Goal: Transaction & Acquisition: Download file/media

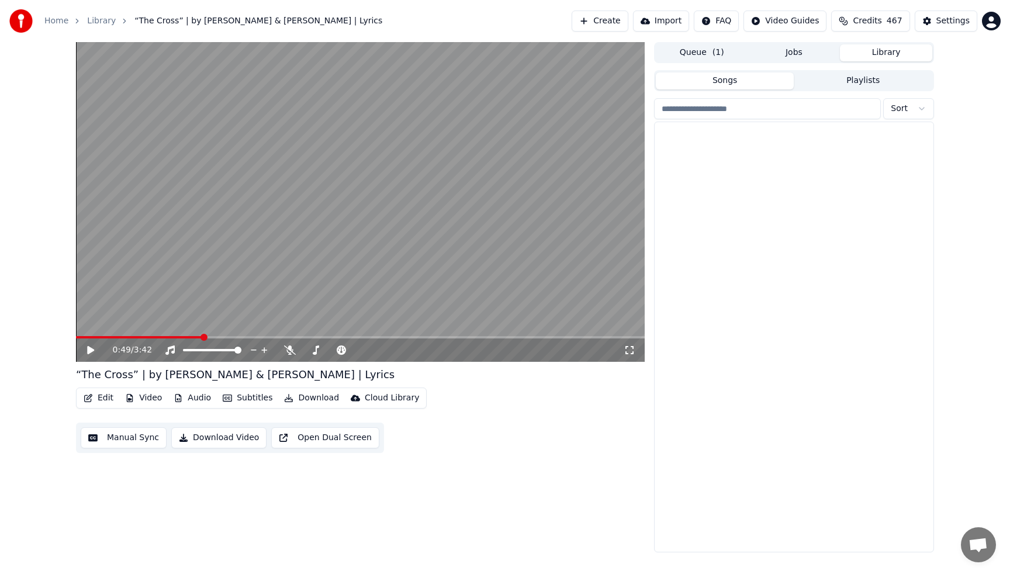
scroll to position [631, 0]
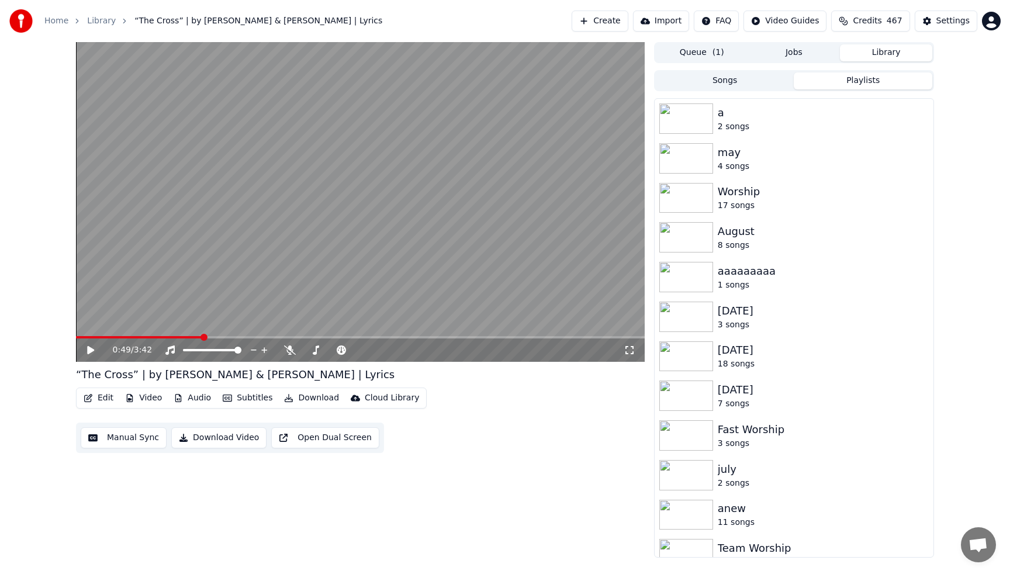
click at [846, 79] on button "Playlists" at bounding box center [863, 80] width 138 height 17
click at [923, 116] on icon "button" at bounding box center [922, 118] width 2 height 8
click at [916, 160] on div "Delete" at bounding box center [922, 159] width 69 height 19
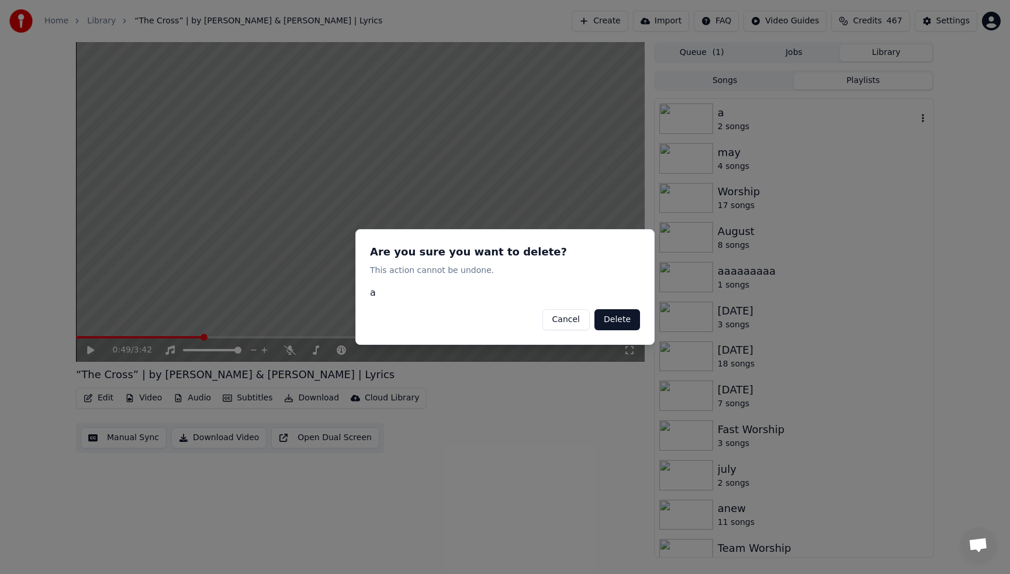
click at [611, 318] on button "Delete" at bounding box center [617, 319] width 46 height 21
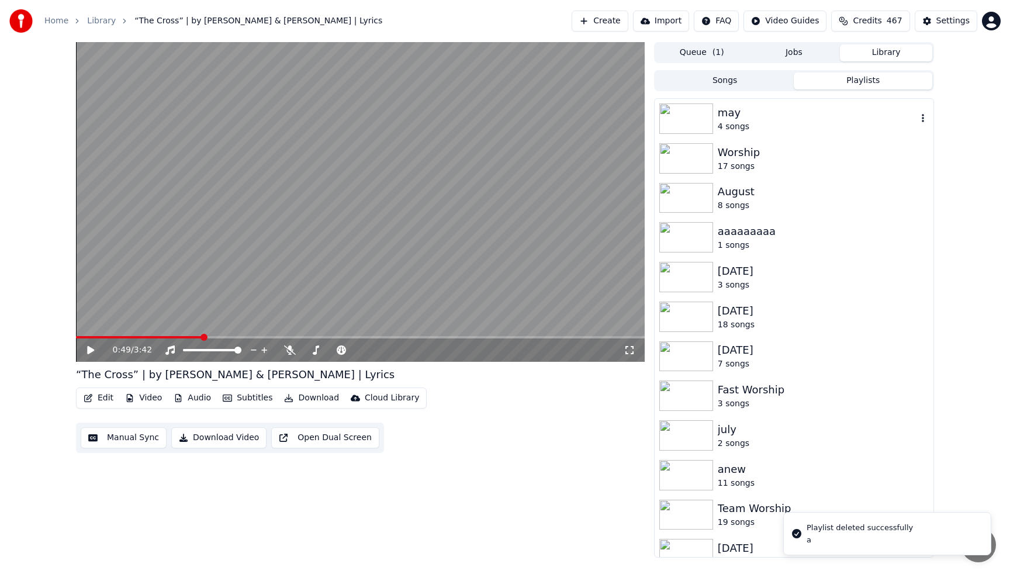
click at [923, 119] on icon "button" at bounding box center [922, 118] width 2 height 8
click at [914, 161] on div "Delete" at bounding box center [922, 159] width 69 height 19
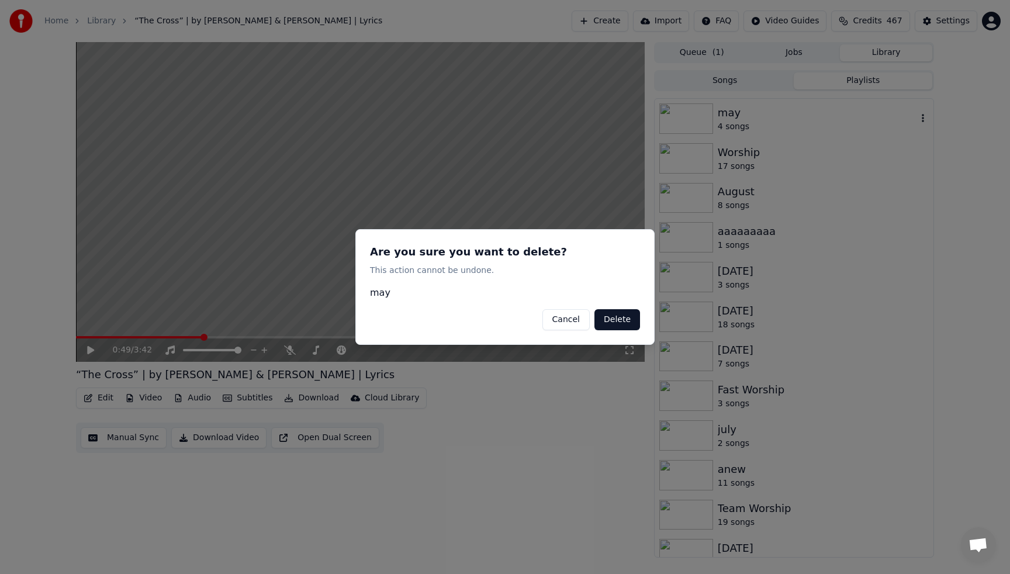
click at [616, 322] on button "Delete" at bounding box center [617, 319] width 46 height 21
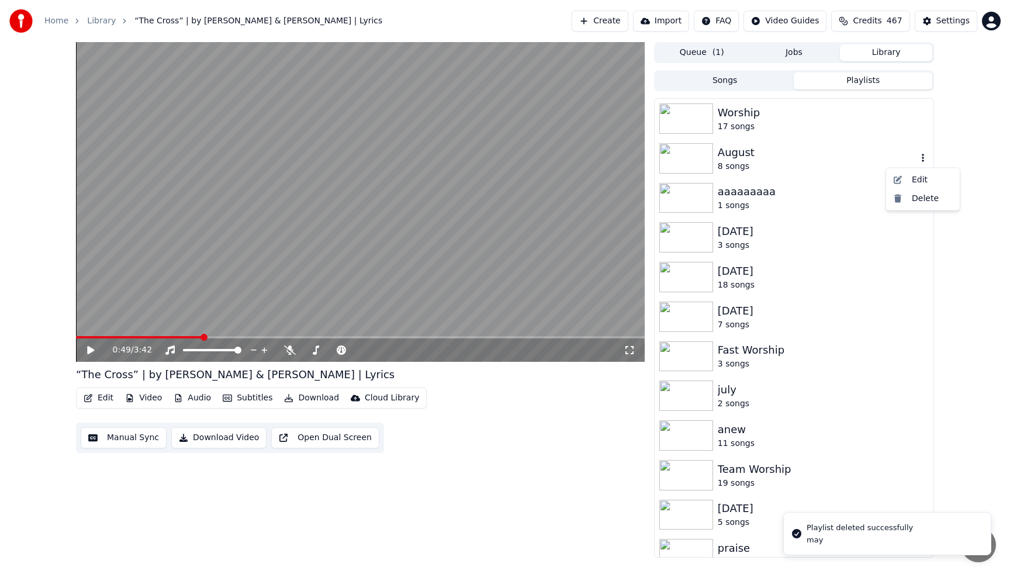
click at [924, 158] on icon "button" at bounding box center [923, 157] width 12 height 9
click at [913, 200] on div "Delete" at bounding box center [922, 198] width 69 height 19
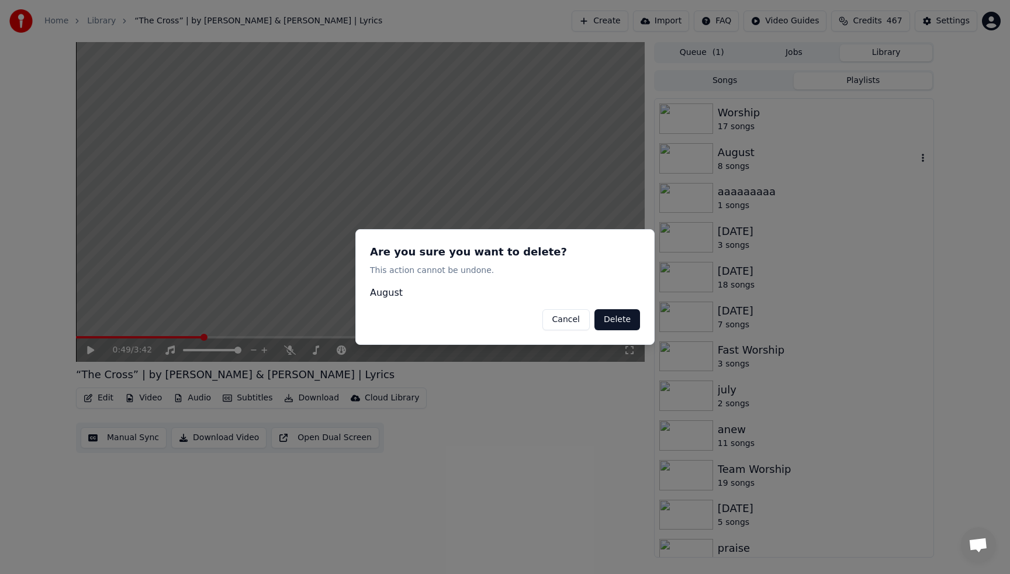
click at [618, 322] on button "Delete" at bounding box center [617, 319] width 46 height 21
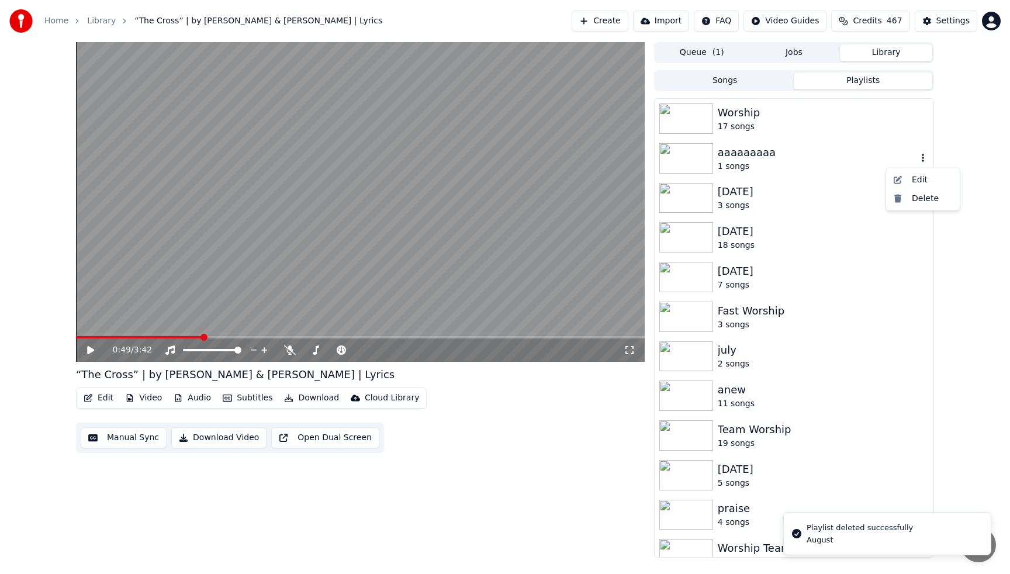
click at [924, 158] on icon "button" at bounding box center [923, 157] width 12 height 9
click at [912, 204] on div "Delete" at bounding box center [922, 198] width 69 height 19
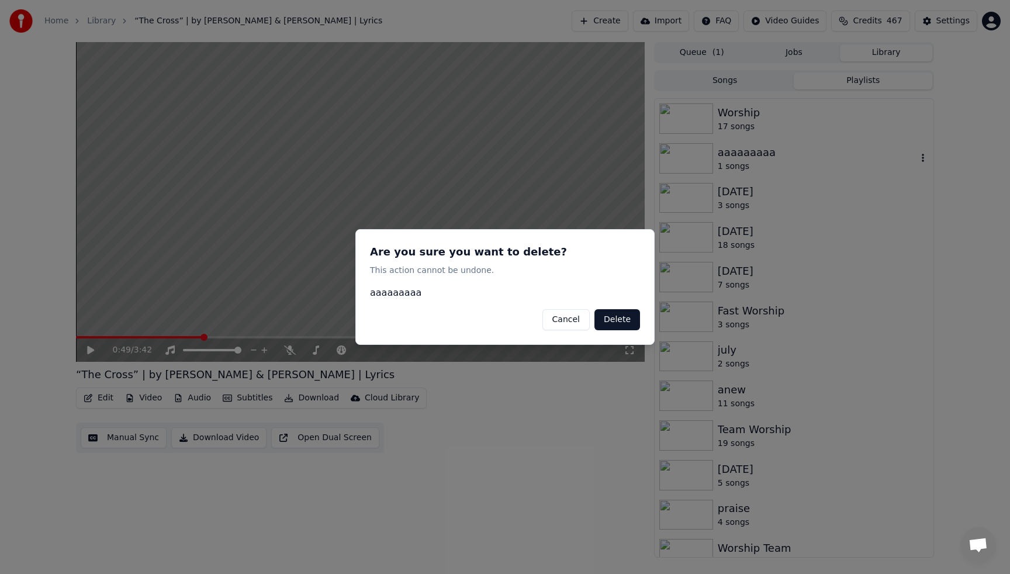
click at [621, 323] on button "Delete" at bounding box center [617, 319] width 46 height 21
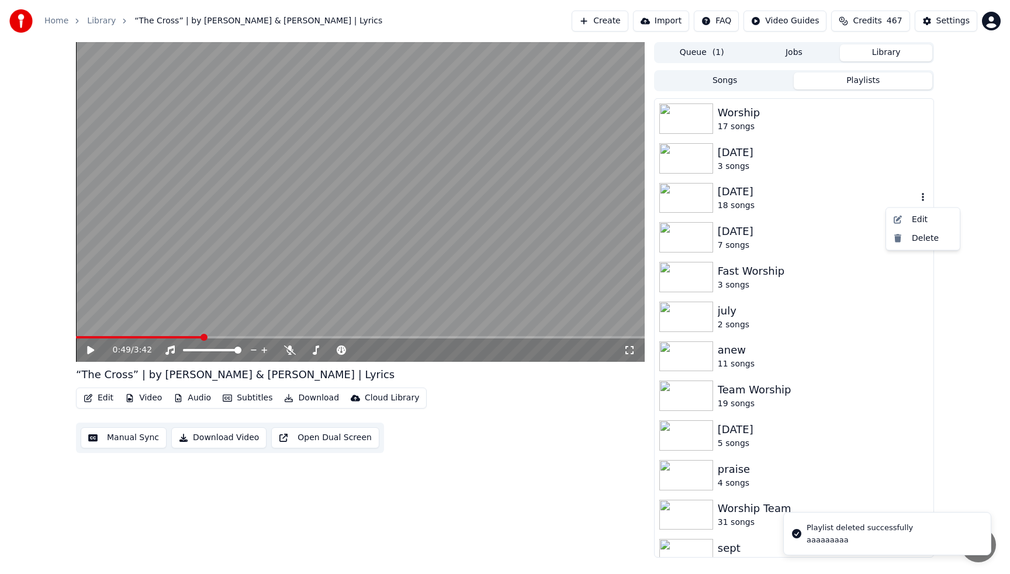
click at [922, 196] on icon "button" at bounding box center [923, 196] width 12 height 9
click at [916, 240] on div "Delete" at bounding box center [922, 237] width 69 height 19
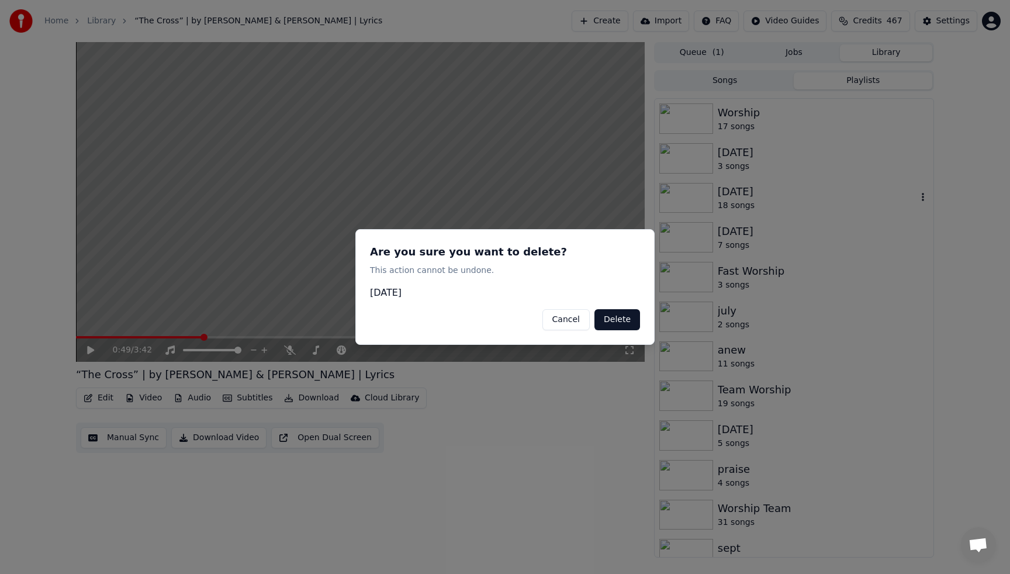
click at [612, 321] on button "Delete" at bounding box center [617, 319] width 46 height 21
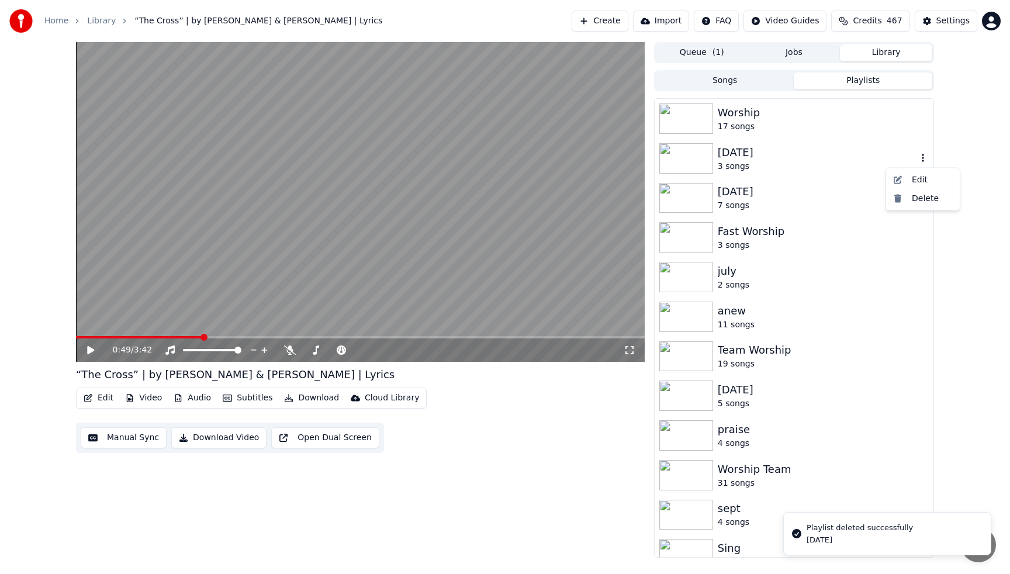
click at [921, 157] on icon "button" at bounding box center [923, 157] width 12 height 9
click at [919, 199] on div "Delete" at bounding box center [922, 198] width 69 height 19
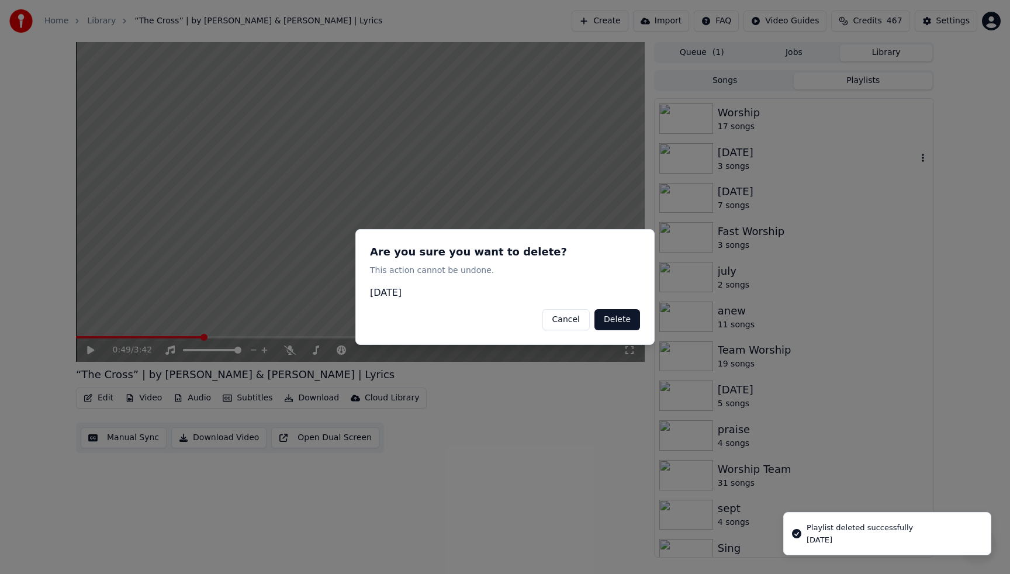
click at [618, 321] on button "Delete" at bounding box center [617, 319] width 46 height 21
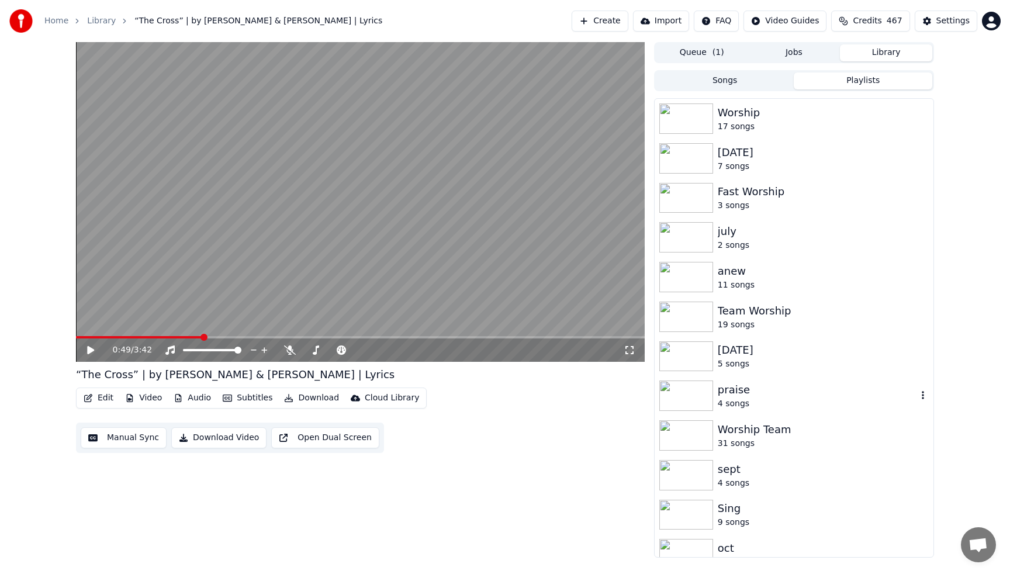
click at [740, 414] on div "praise 4 songs" at bounding box center [793, 396] width 279 height 40
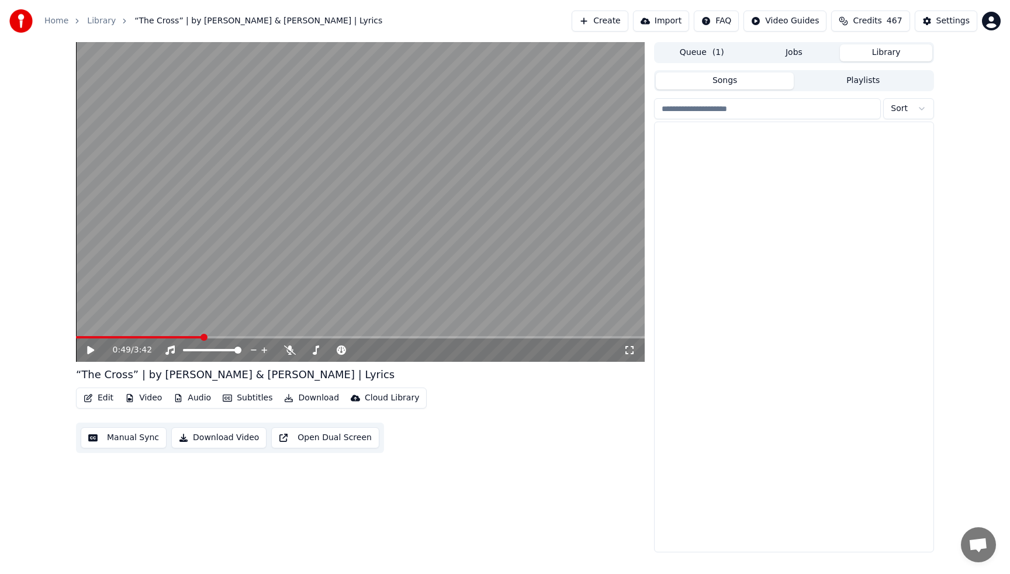
click at [753, 82] on button "Songs" at bounding box center [725, 80] width 138 height 17
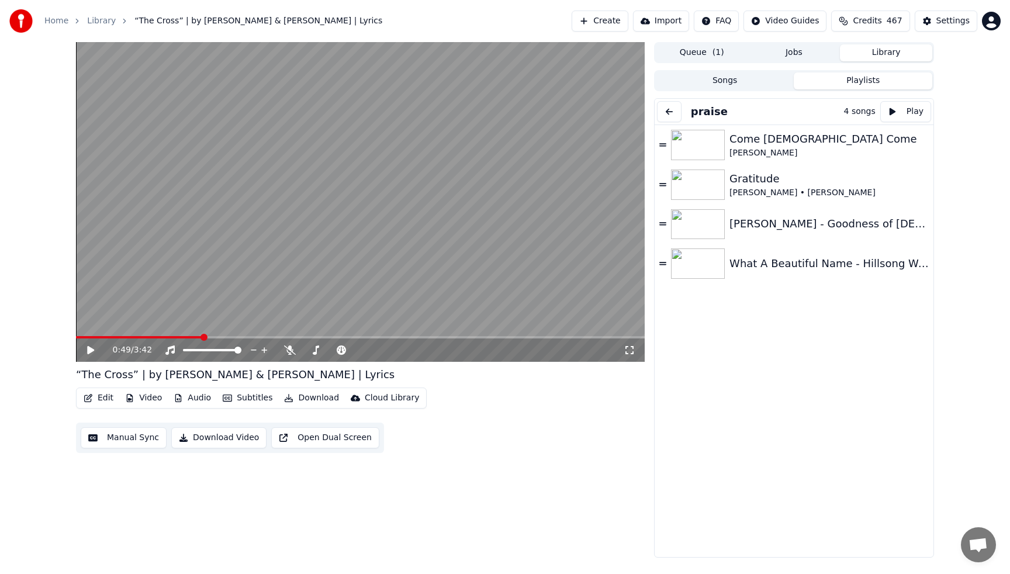
click at [881, 78] on button "Playlists" at bounding box center [863, 80] width 138 height 17
click at [679, 108] on button at bounding box center [669, 111] width 25 height 21
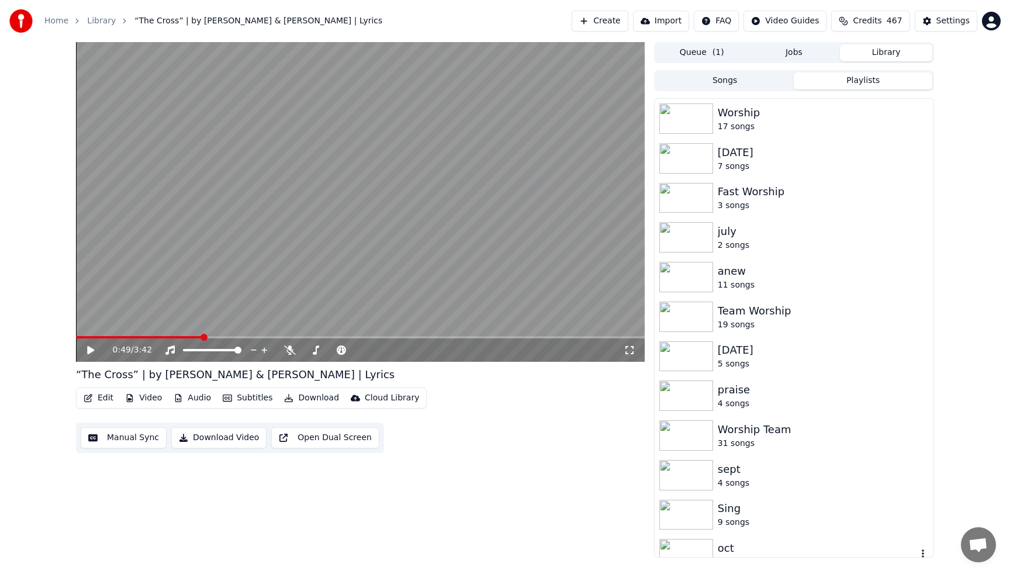
click at [747, 543] on div "oct" at bounding box center [817, 548] width 199 height 16
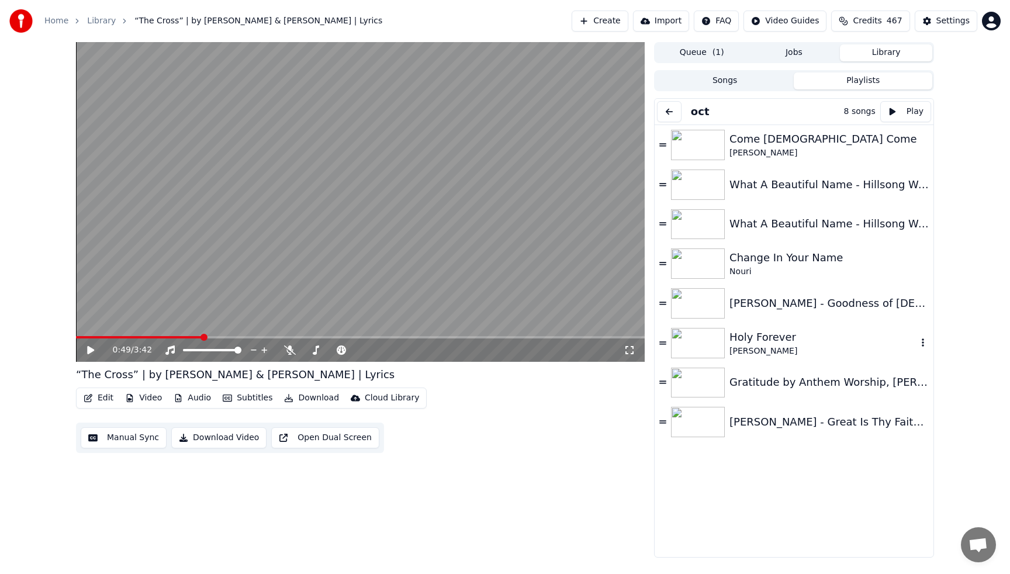
click at [923, 343] on icon "button" at bounding box center [922, 342] width 2 height 8
click at [758, 86] on button "Songs" at bounding box center [725, 80] width 138 height 17
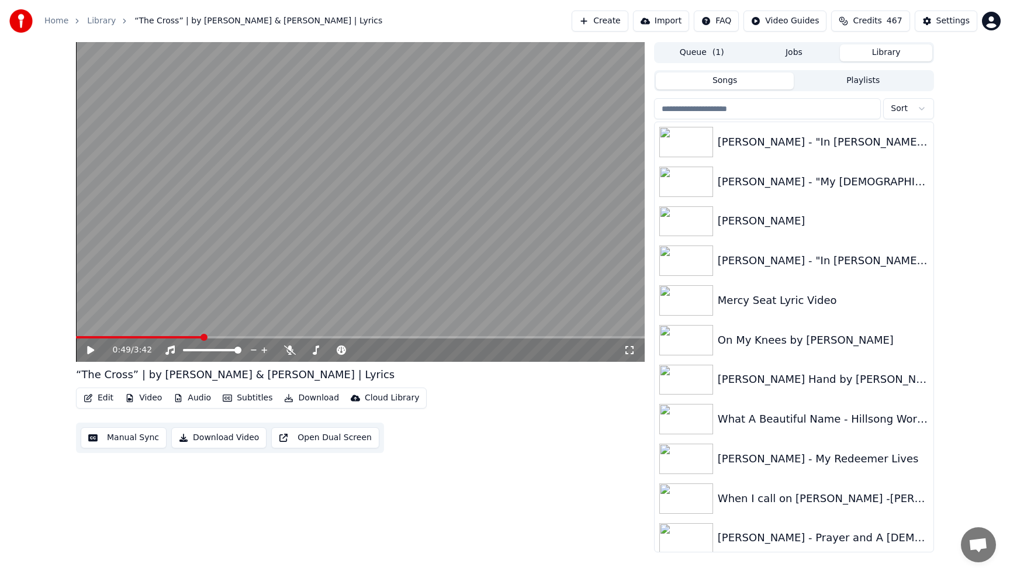
click at [730, 110] on input "search" at bounding box center [767, 108] width 227 height 21
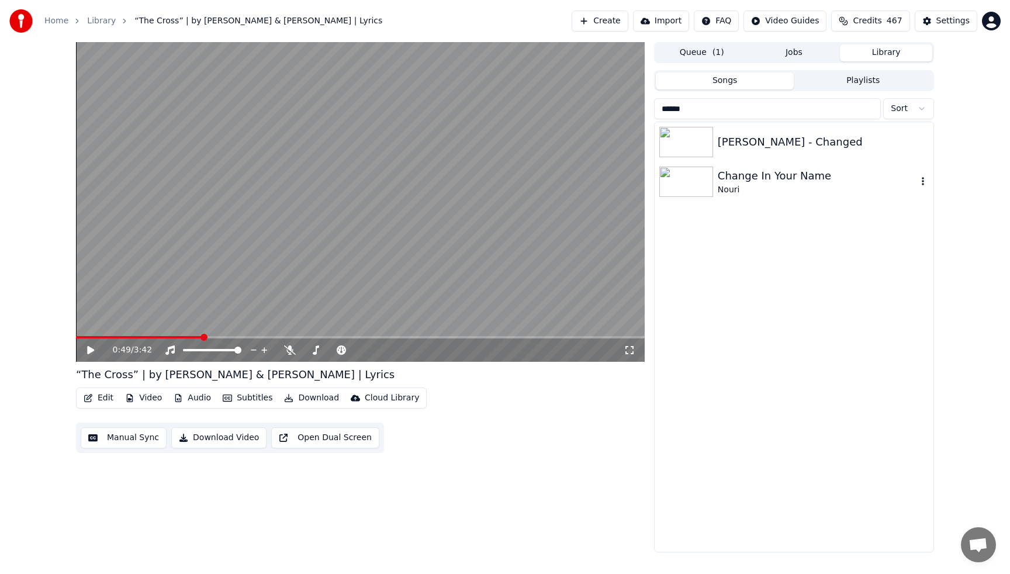
click at [924, 181] on icon "button" at bounding box center [923, 180] width 12 height 9
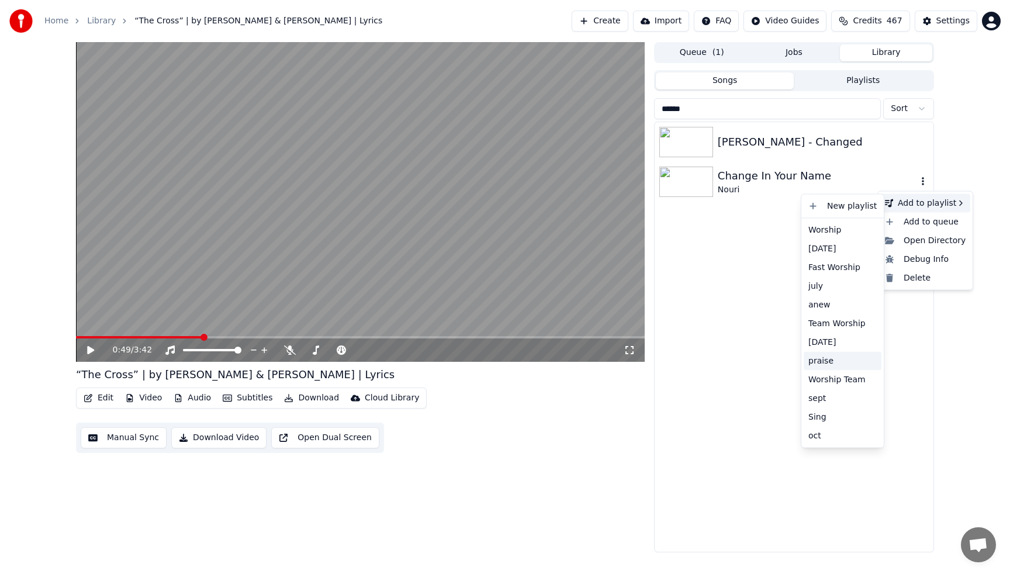
click at [827, 364] on div "praise" at bounding box center [842, 360] width 78 height 19
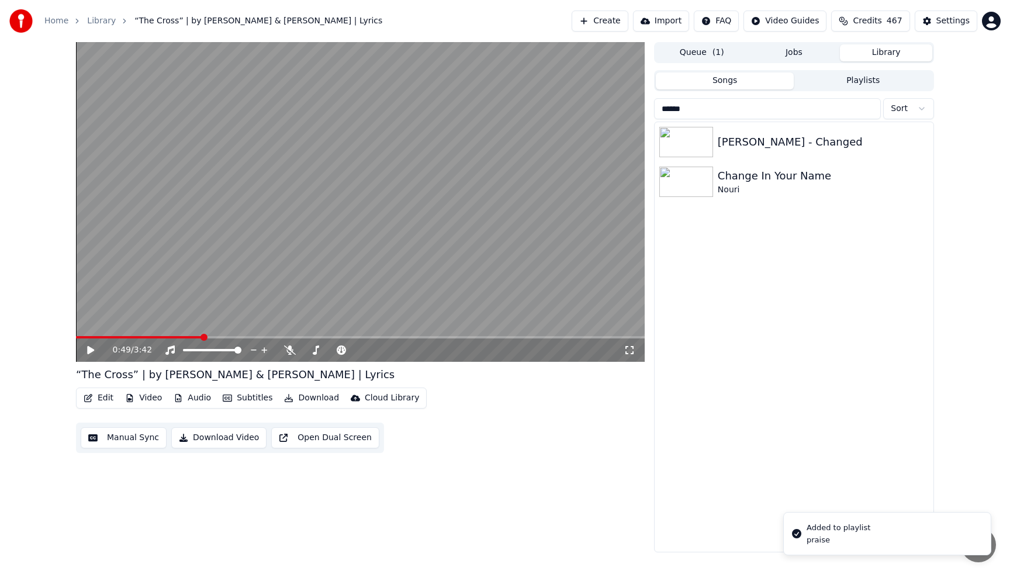
click at [785, 112] on input "******" at bounding box center [767, 108] width 227 height 21
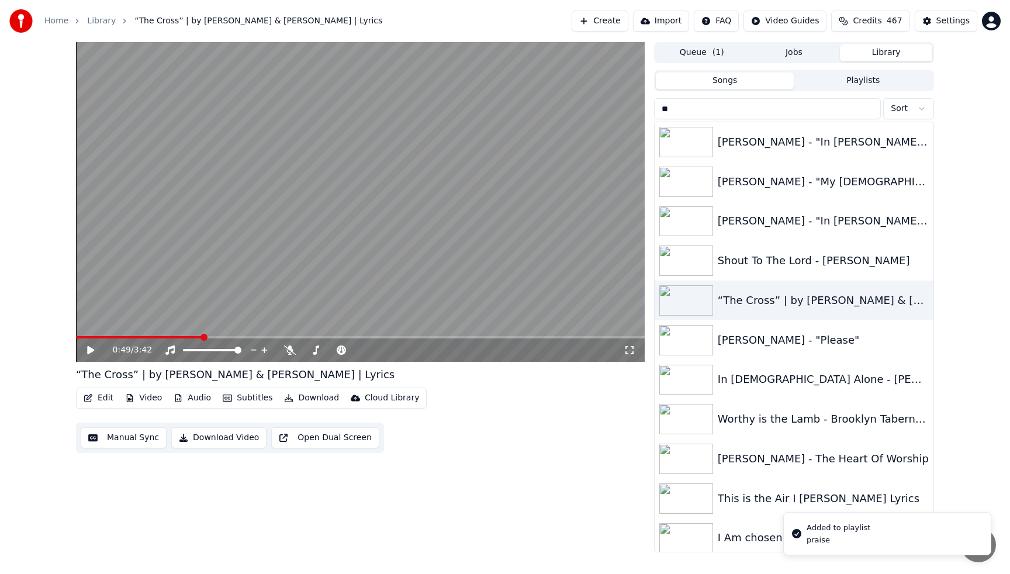
type input "*"
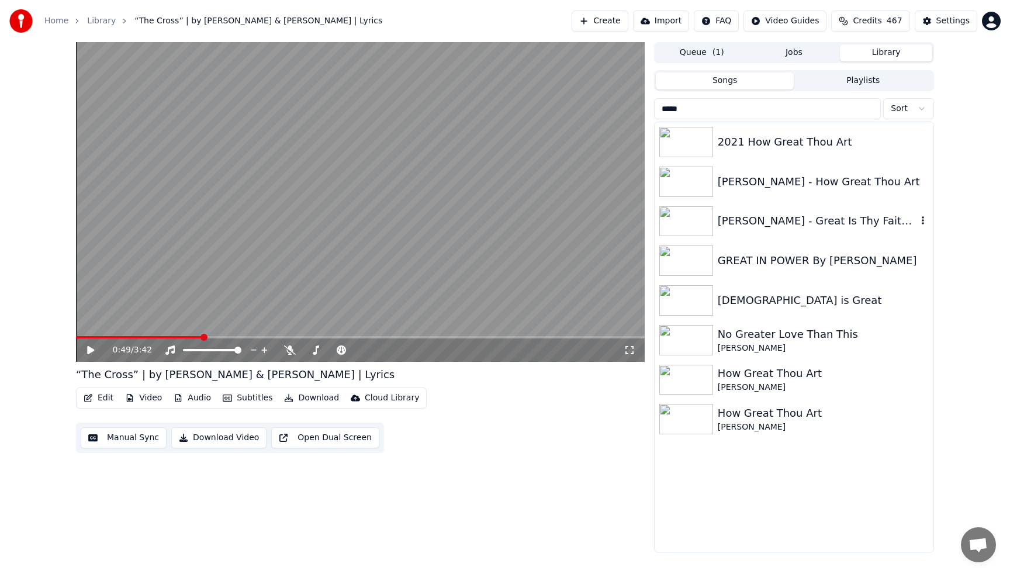
type input "*****"
click at [921, 218] on icon "button" at bounding box center [923, 220] width 12 height 9
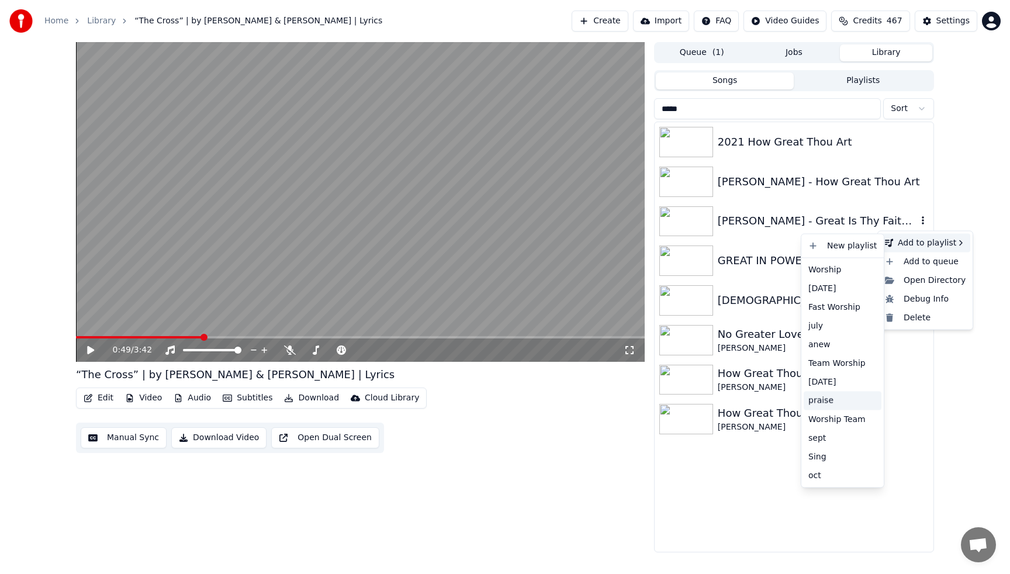
click at [826, 403] on div "praise" at bounding box center [842, 400] width 78 height 19
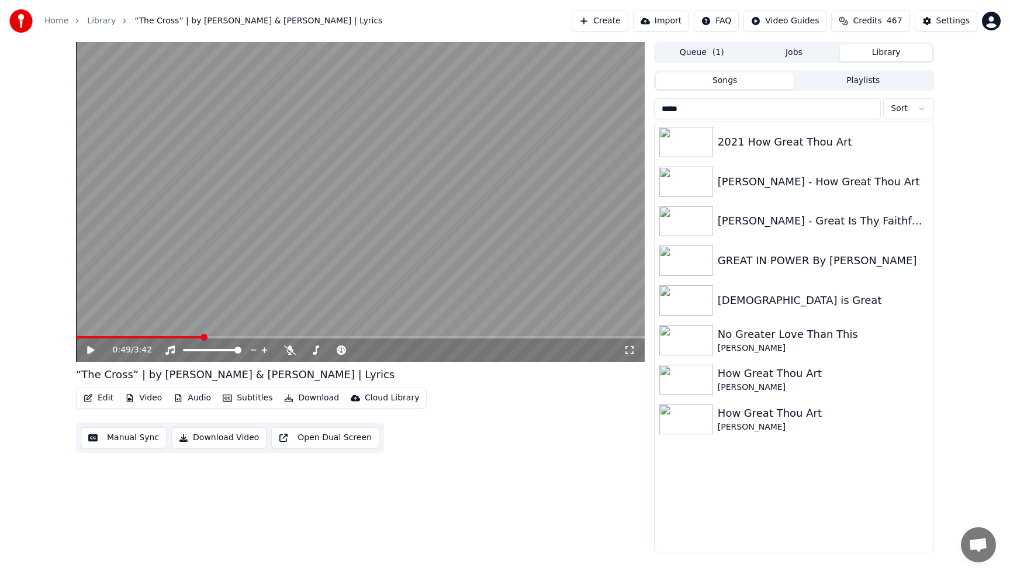
click at [868, 113] on input "*****" at bounding box center [767, 108] width 227 height 21
click at [869, 111] on input "*****" at bounding box center [767, 108] width 227 height 21
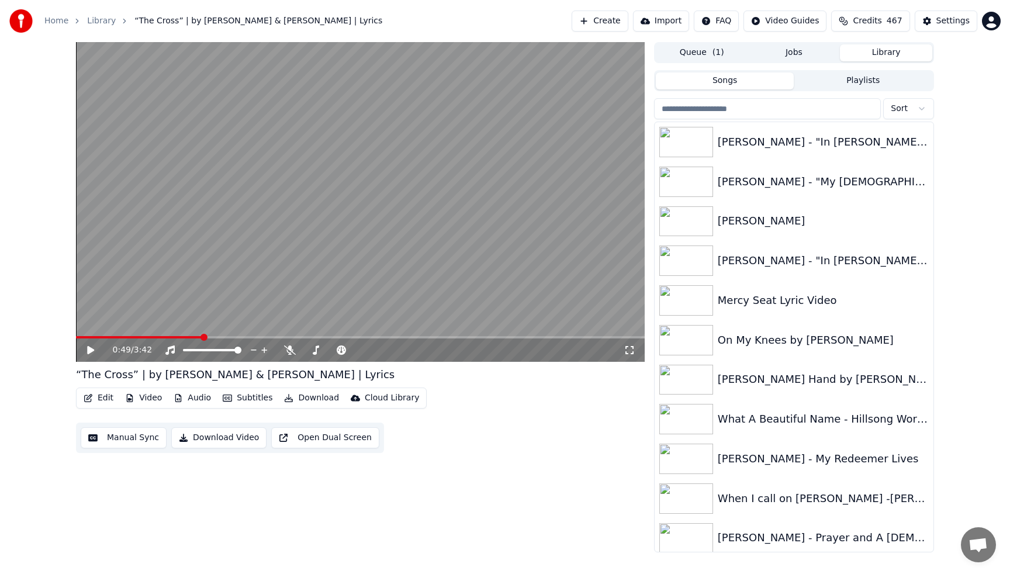
click at [862, 79] on button "Playlists" at bounding box center [863, 80] width 138 height 17
click at [733, 81] on button "Songs" at bounding box center [725, 80] width 138 height 17
click at [758, 105] on input "search" at bounding box center [767, 108] width 227 height 21
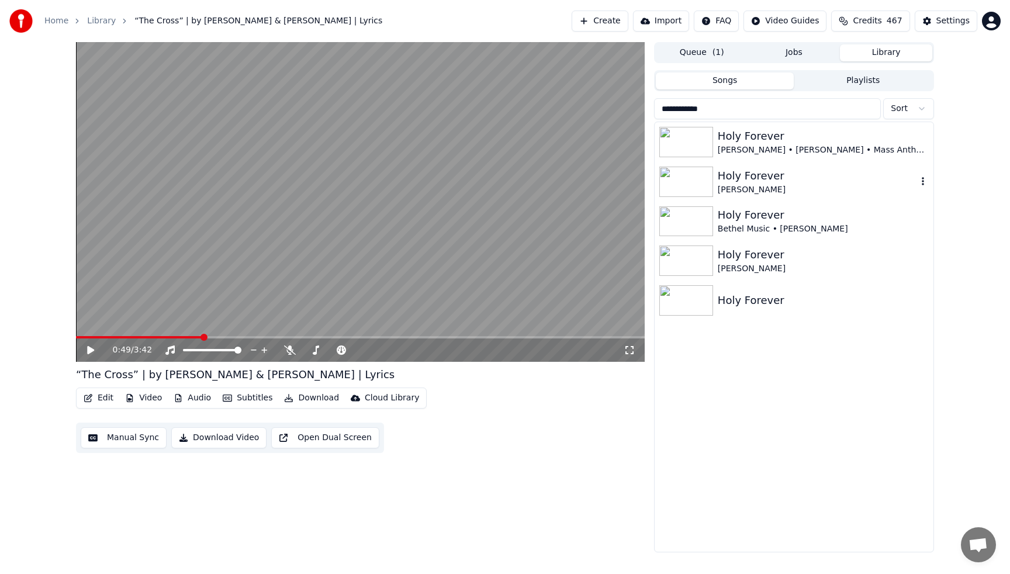
type input "**********"
click at [923, 181] on icon "button" at bounding box center [922, 181] width 2 height 8
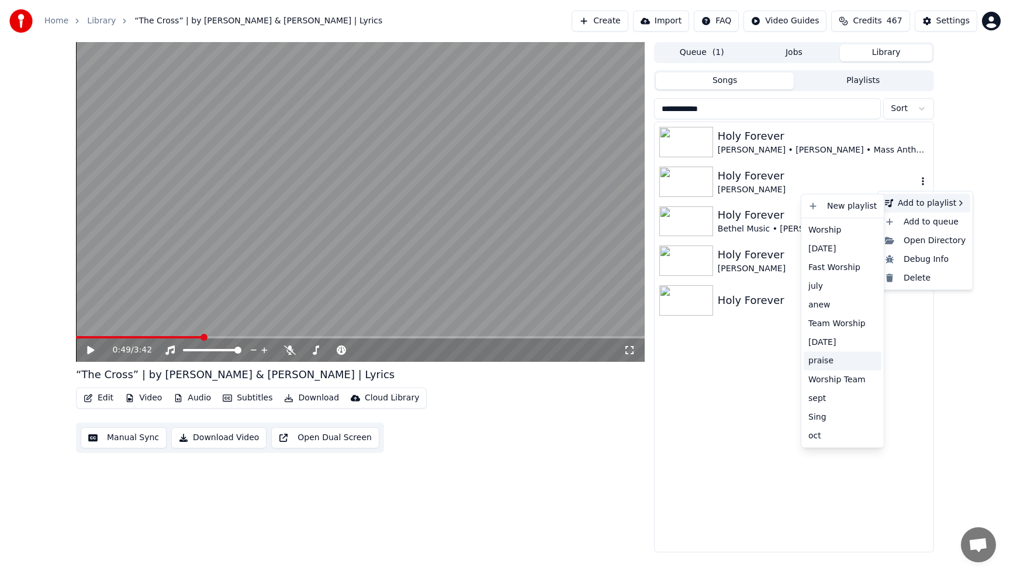
click at [827, 366] on div "praise" at bounding box center [842, 360] width 78 height 19
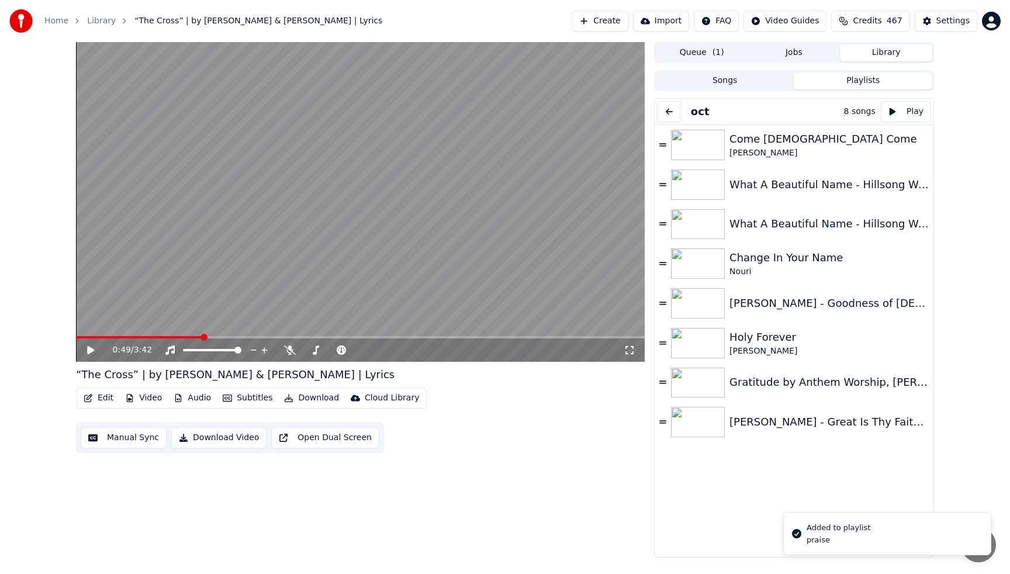
click at [860, 80] on button "Playlists" at bounding box center [863, 80] width 138 height 17
click at [850, 188] on div "What A Beautiful Name - Hillsong Worship - Lyric Video" at bounding box center [823, 184] width 188 height 16
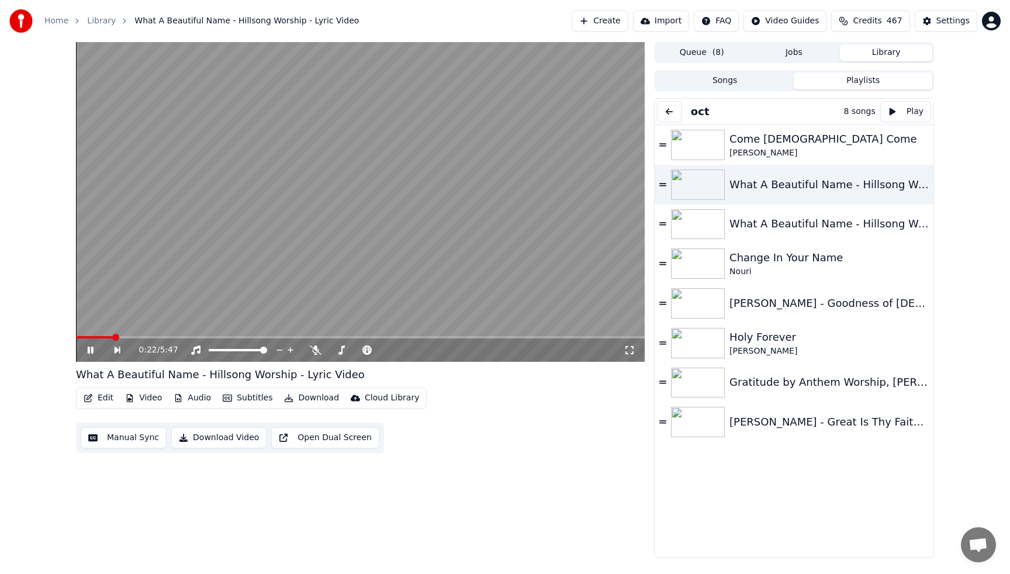
click at [307, 397] on button "Download" at bounding box center [311, 398] width 64 height 16
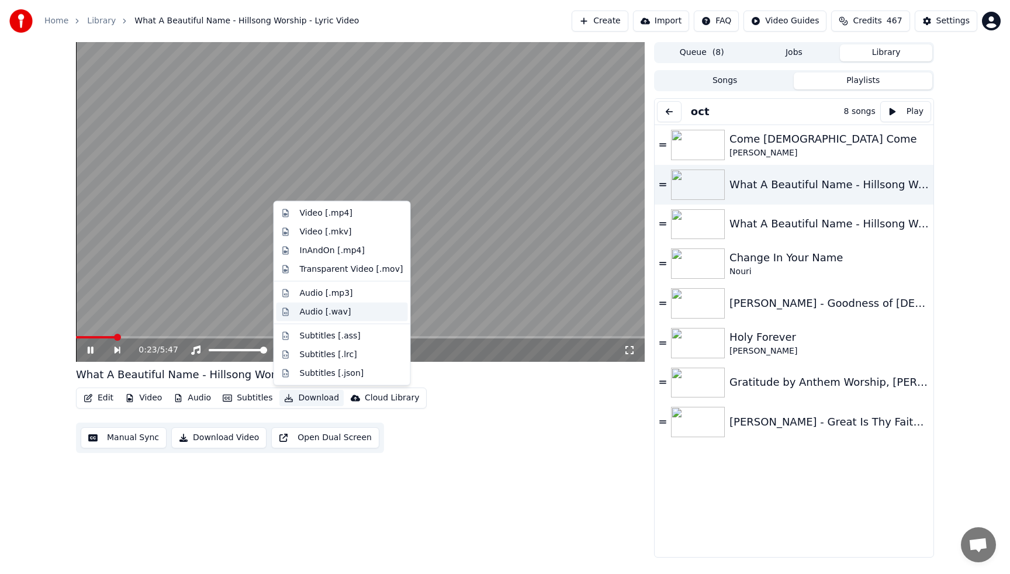
click at [314, 314] on div "Audio [.wav]" at bounding box center [325, 312] width 51 height 12
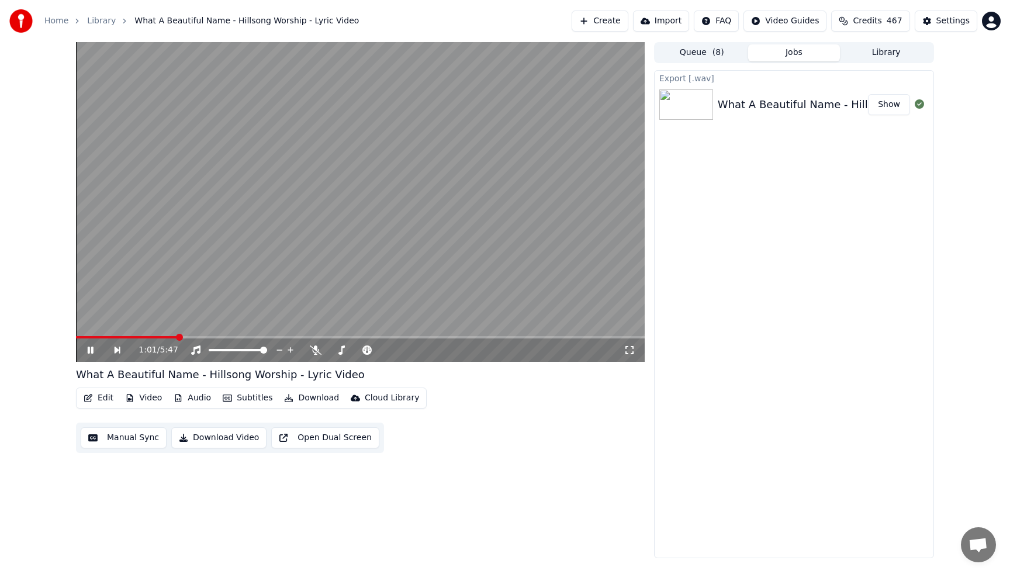
click at [251, 206] on video at bounding box center [360, 202] width 569 height 320
click at [882, 53] on button "Library" at bounding box center [886, 52] width 92 height 17
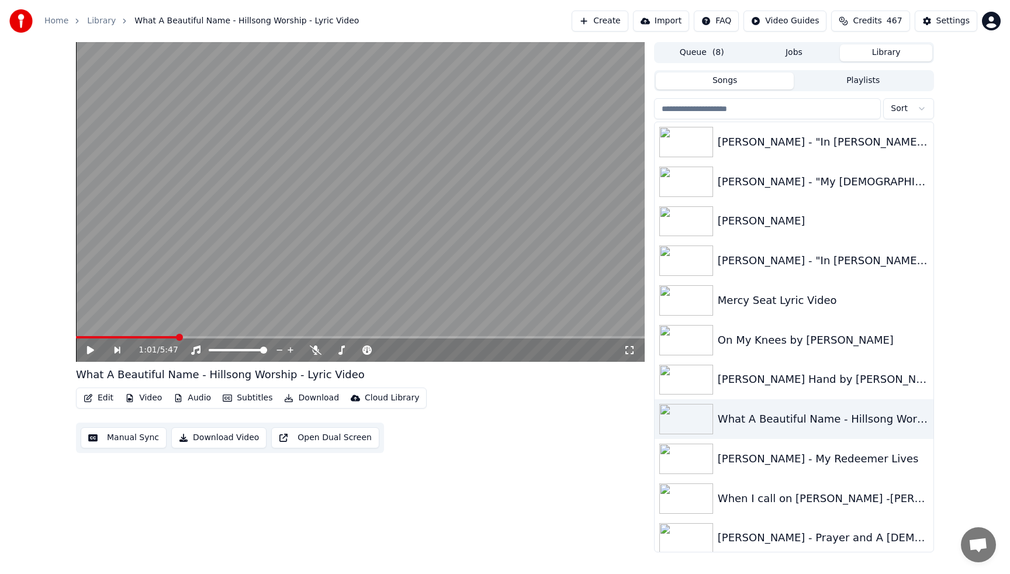
click at [870, 84] on button "Playlists" at bounding box center [863, 80] width 138 height 17
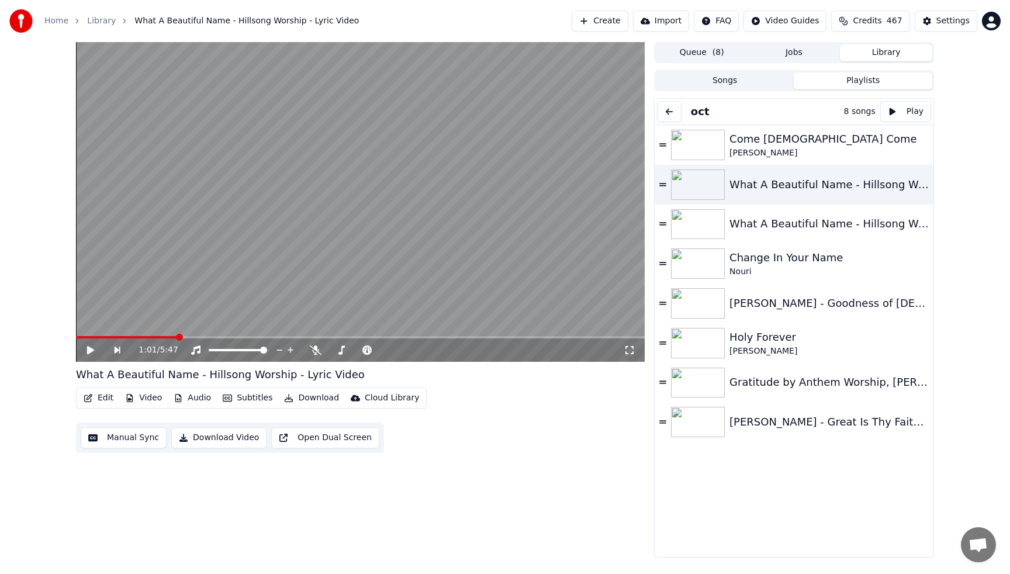
click at [797, 52] on button "Jobs" at bounding box center [794, 52] width 92 height 17
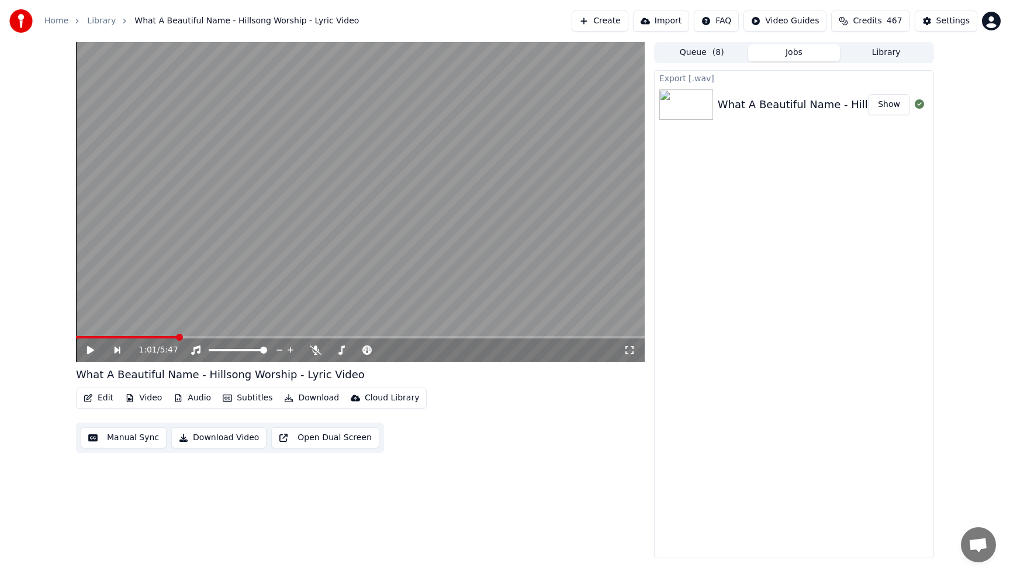
click at [901, 107] on button "Show" at bounding box center [889, 104] width 42 height 21
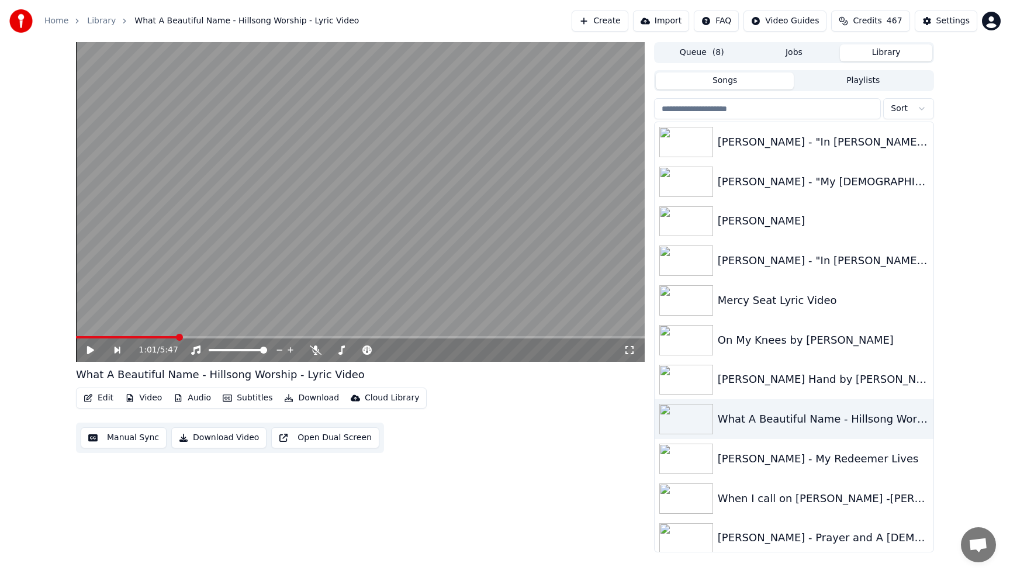
click at [885, 53] on button "Library" at bounding box center [886, 52] width 92 height 17
